Goal: Navigation & Orientation: Go to known website

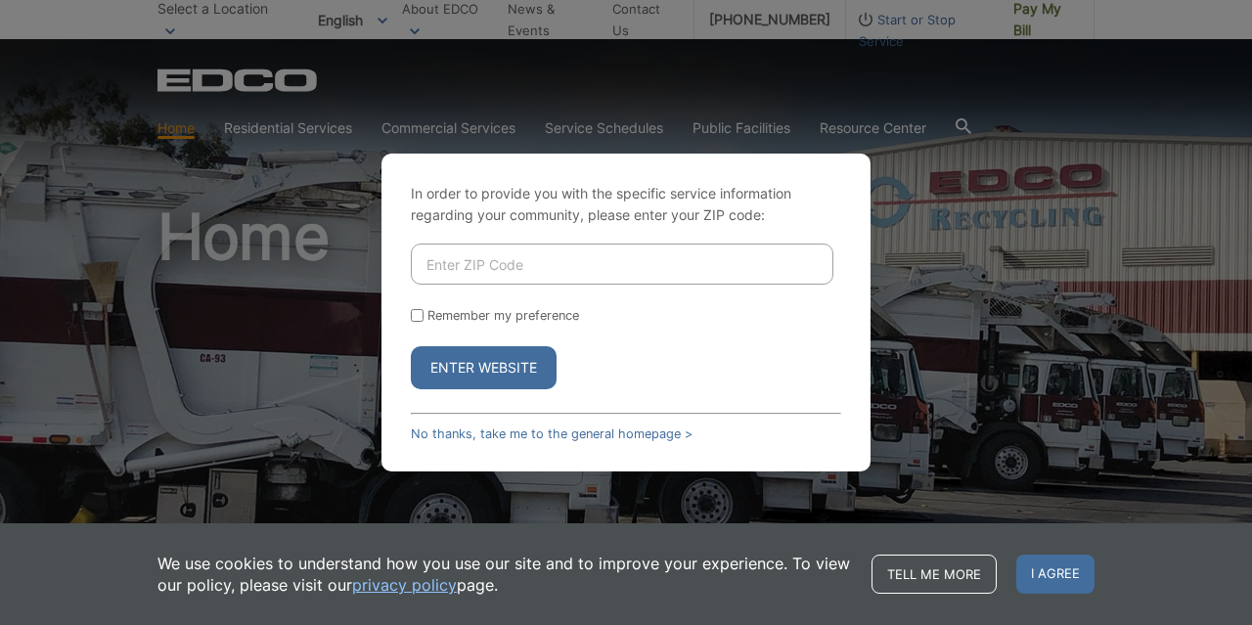
click at [415, 313] on input "Remember my preference" at bounding box center [417, 315] width 13 height 13
checkbox input "true"
click at [823, 208] on p "In order to provide you with the specific service information regarding your co…" at bounding box center [626, 204] width 430 height 43
click at [181, 352] on div "In order to provide you with the specific service information regarding your co…" at bounding box center [626, 312] width 1252 height 625
click at [831, 126] on div "In order to provide you with the specific service information regarding your co…" at bounding box center [626, 312] width 1252 height 625
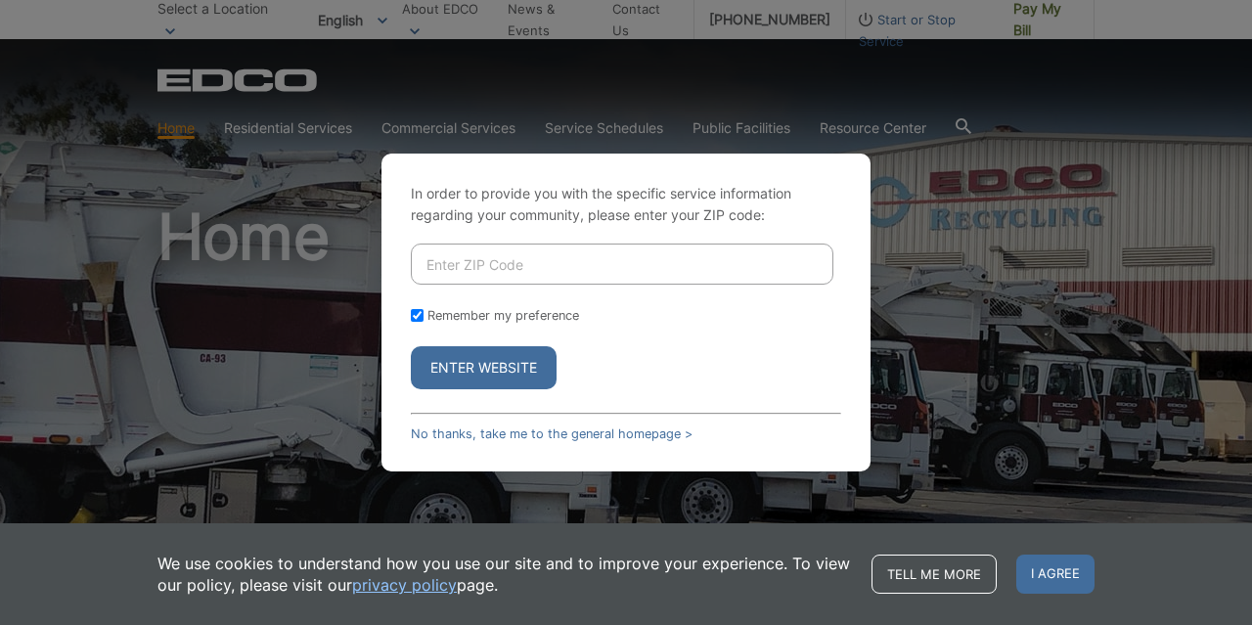
click at [761, 120] on div "In order to provide you with the specific service information regarding your co…" at bounding box center [626, 312] width 1252 height 625
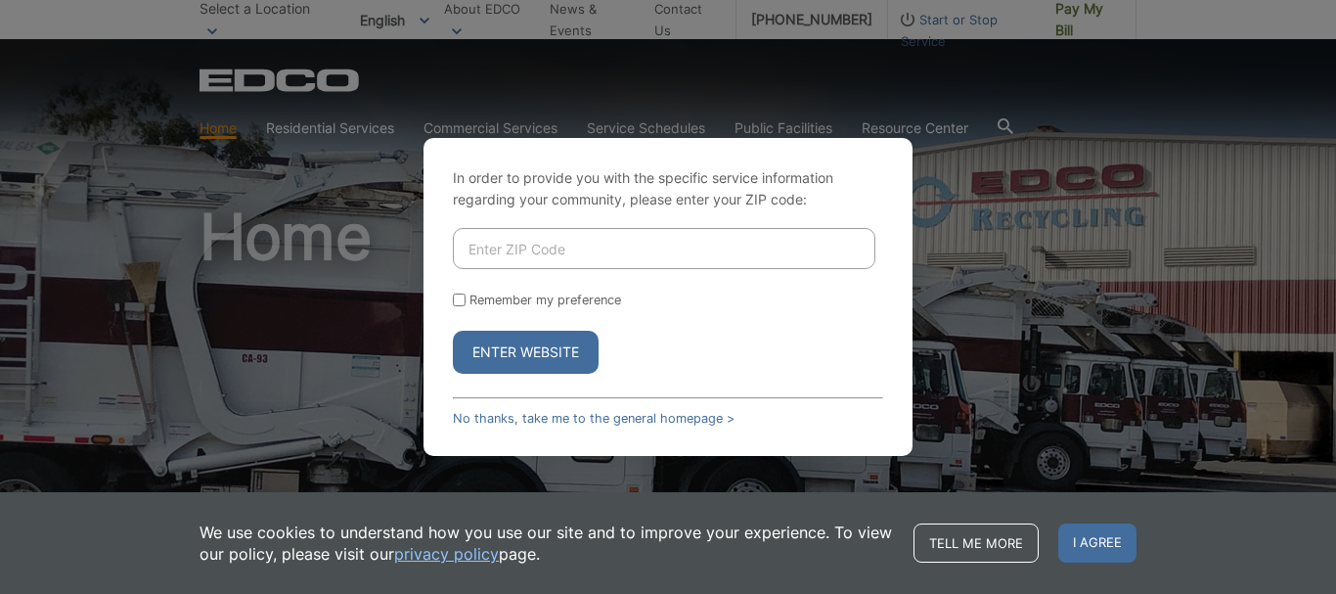
click at [494, 367] on button "Enter Website" at bounding box center [526, 352] width 146 height 43
